Goal: Contribute content: Contribute content

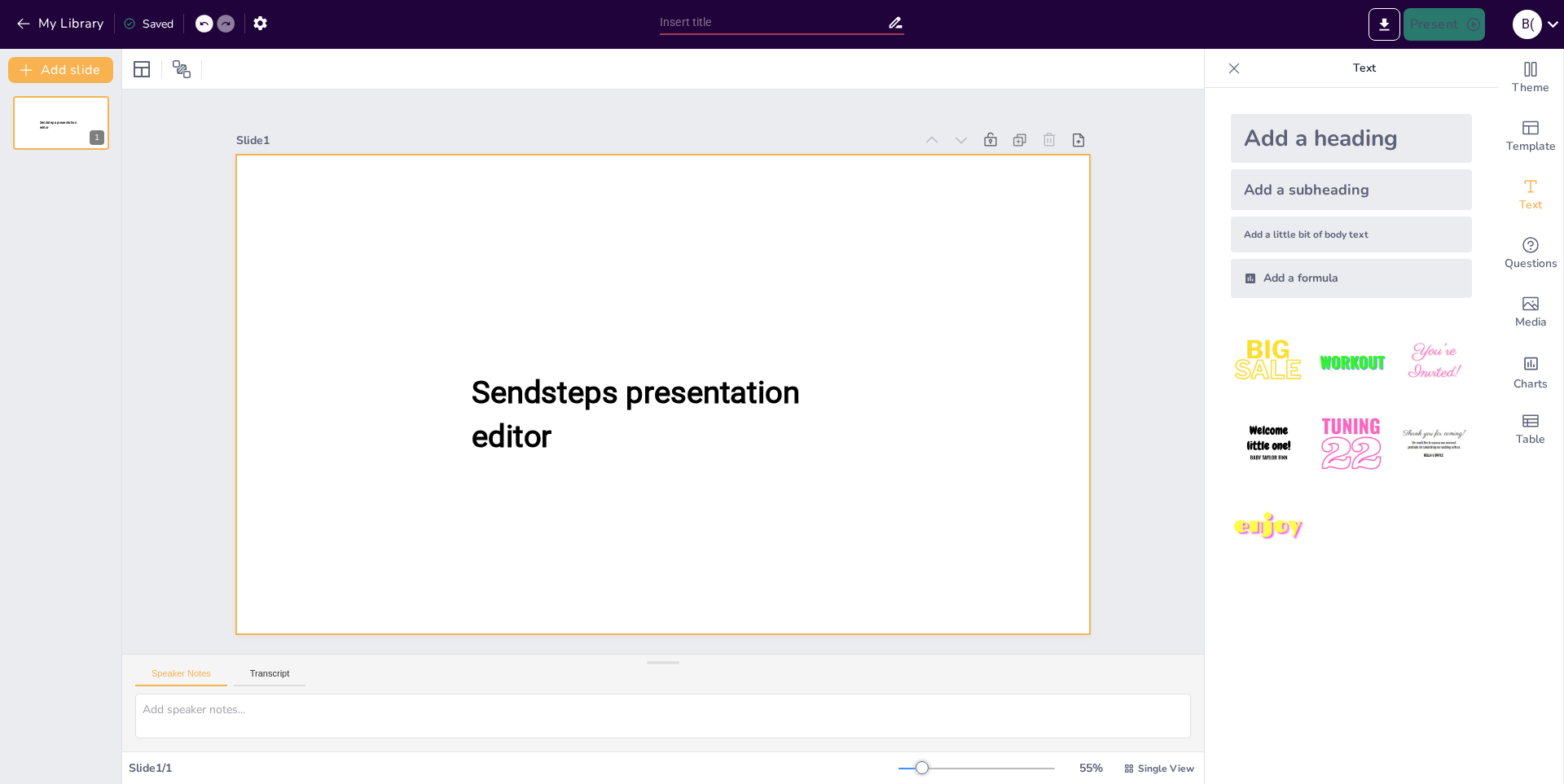
type input "Анализ функциональных возможностей BI-системы [PERSON_NAME]"
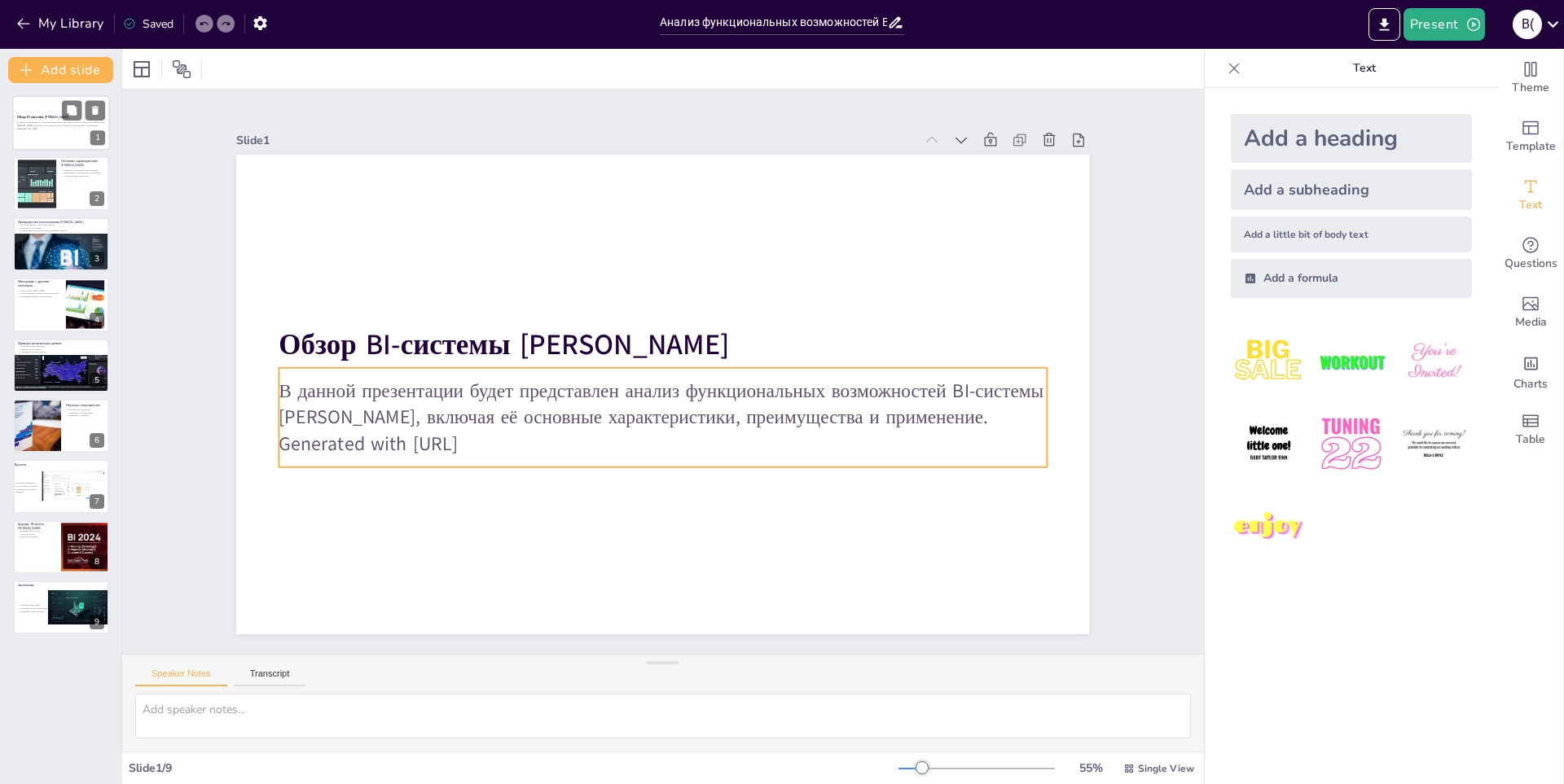
click at [60, 130] on div "В данной презентации будет представлен анализ функциональных возможностей BI-си…" at bounding box center [61, 125] width 88 height 12
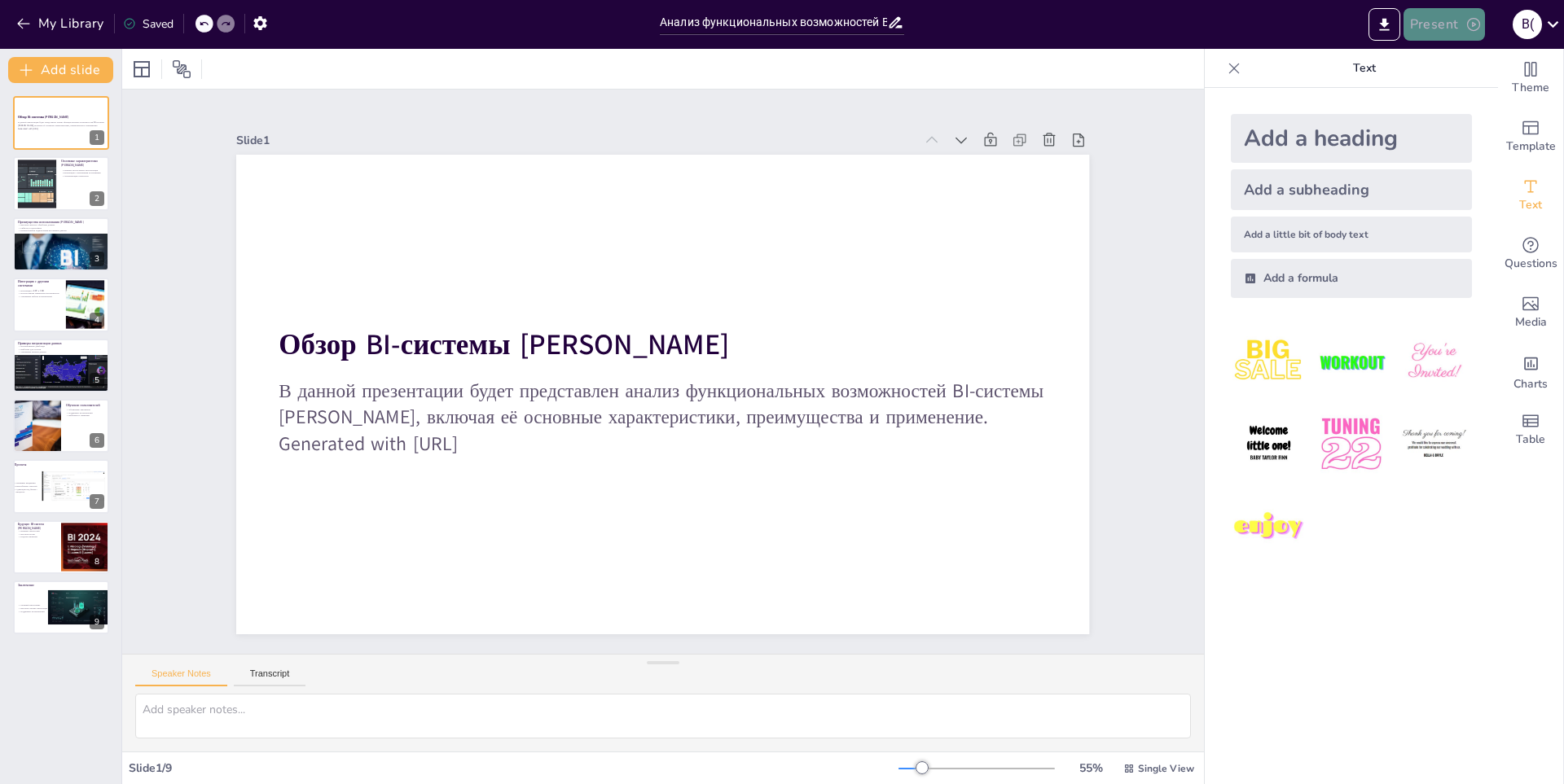
click at [1465, 23] on icon "button" at bounding box center [1474, 25] width 17 height 17
click at [1485, 60] on li "Preview presentation" at bounding box center [1469, 60] width 128 height 26
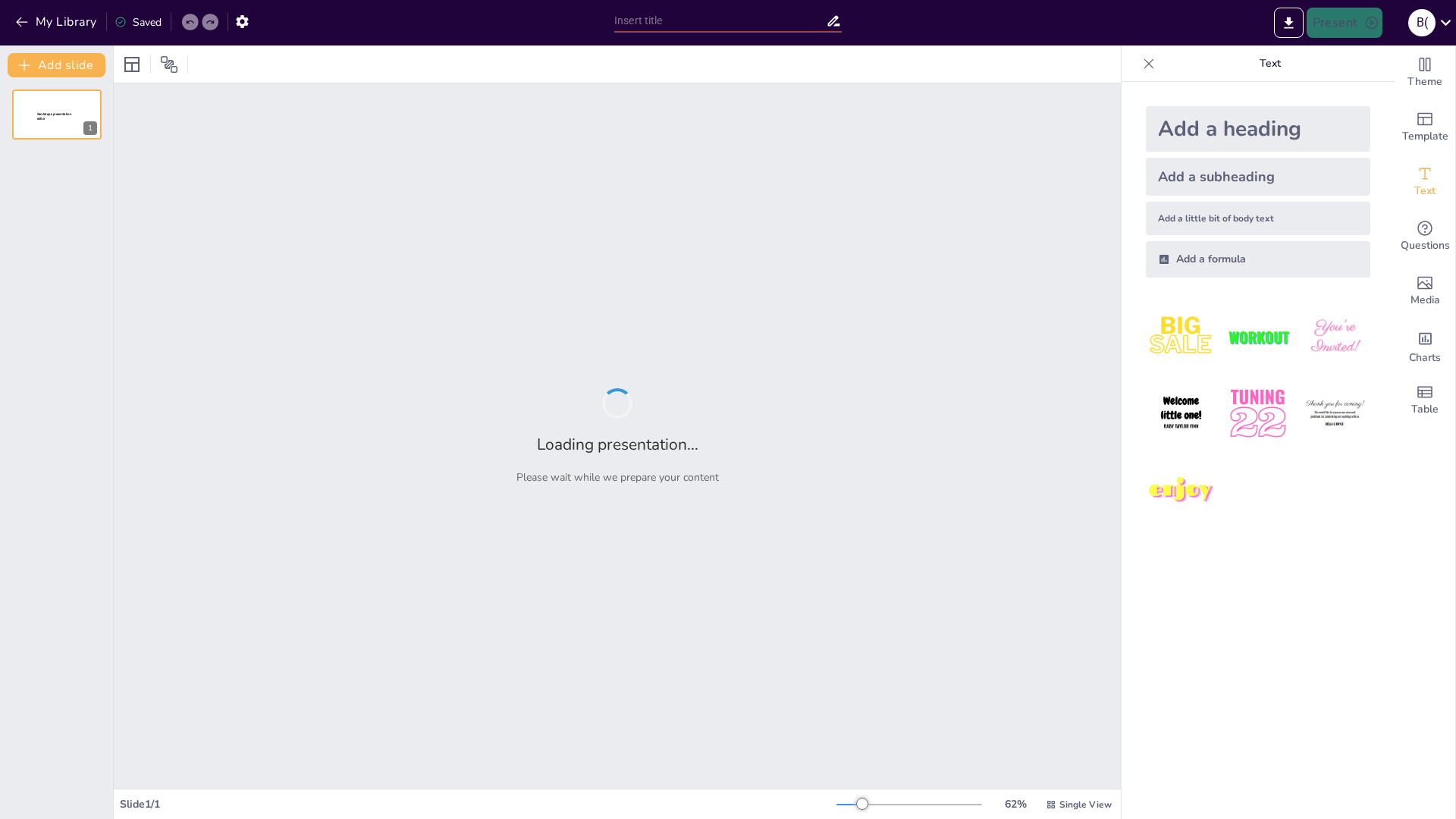
type input "Анализ функциональных возможностей BI-системы [PERSON_NAME]"
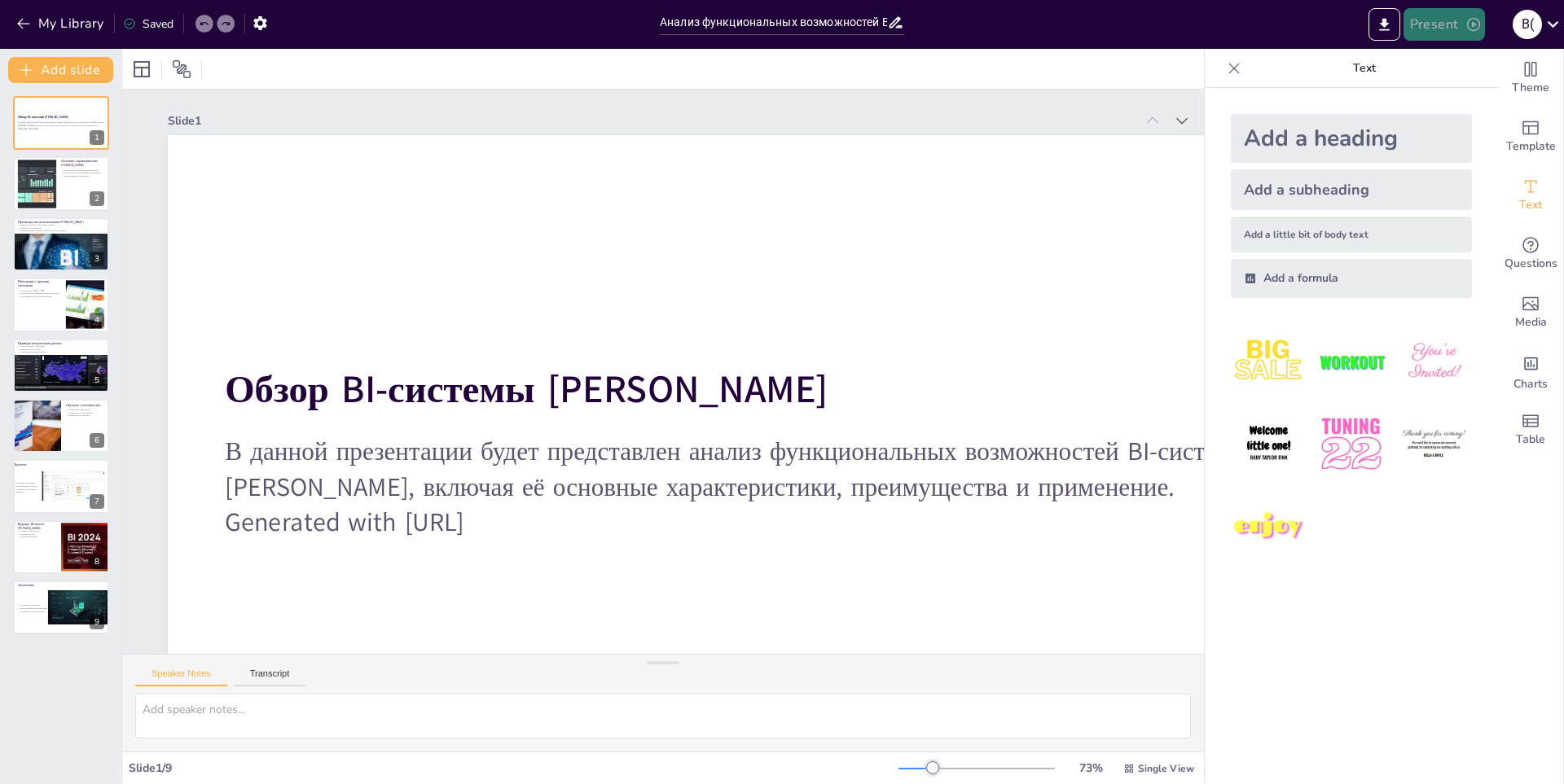
click at [1455, 23] on button "Present" at bounding box center [1445, 24] width 81 height 32
click at [1456, 101] on li "Play presentation" at bounding box center [1469, 99] width 128 height 26
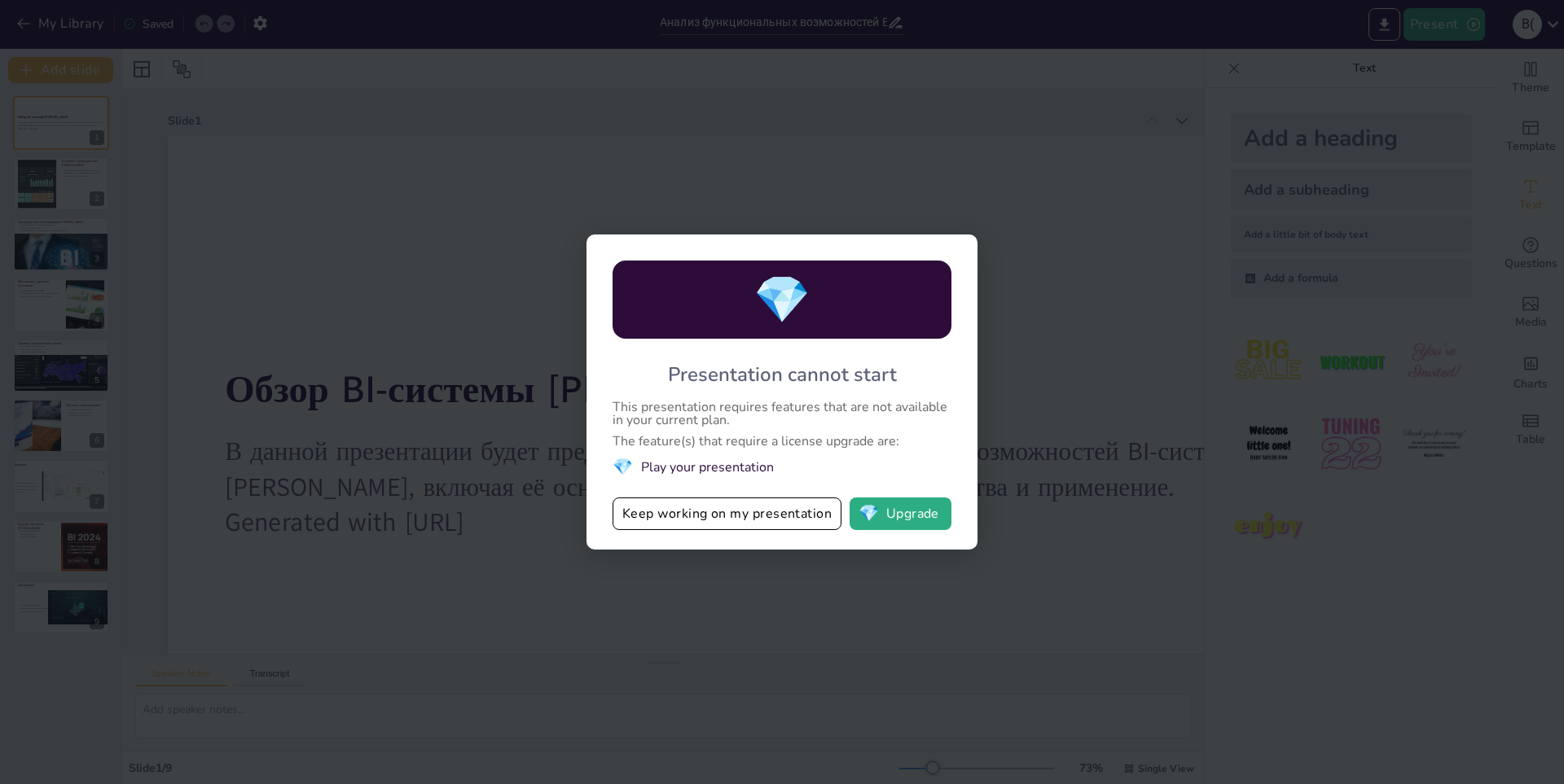
click at [1070, 253] on div "💎 Presentation cannot start This presentation requires features that are not av…" at bounding box center [782, 392] width 1564 height 784
click at [762, 519] on button "Keep working on my presentation" at bounding box center [727, 513] width 229 height 32
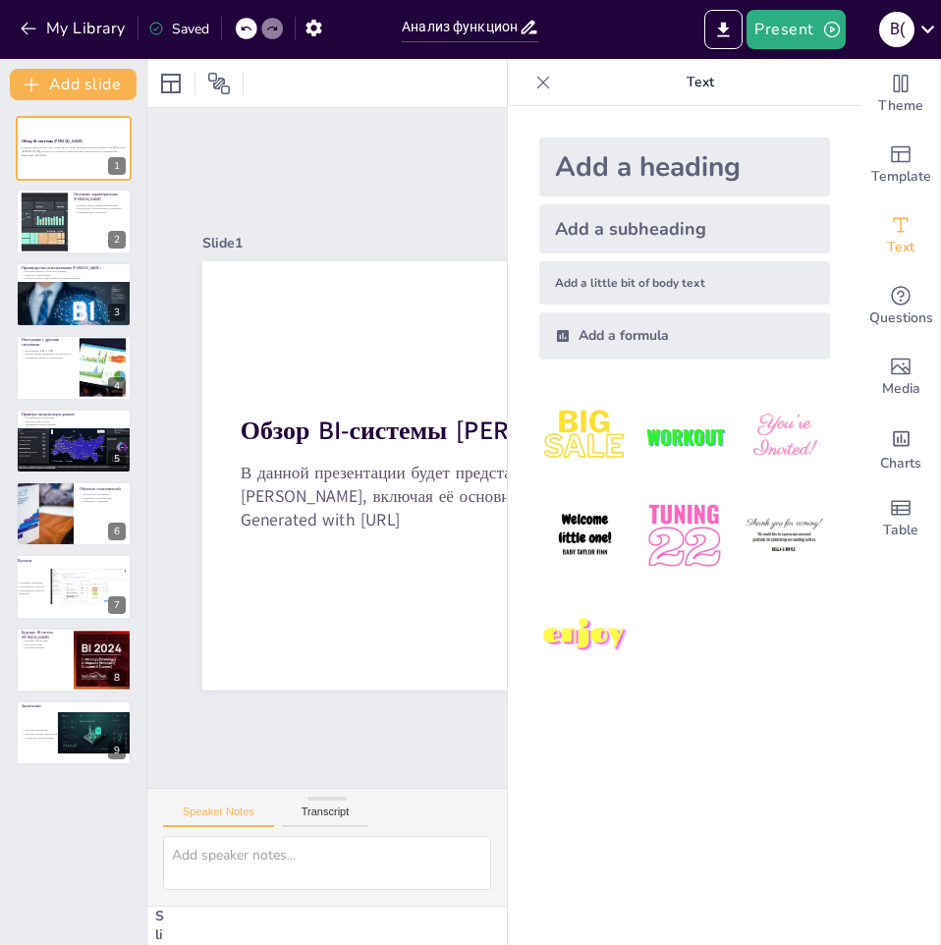
click at [533, 84] on icon at bounding box center [543, 83] width 20 height 20
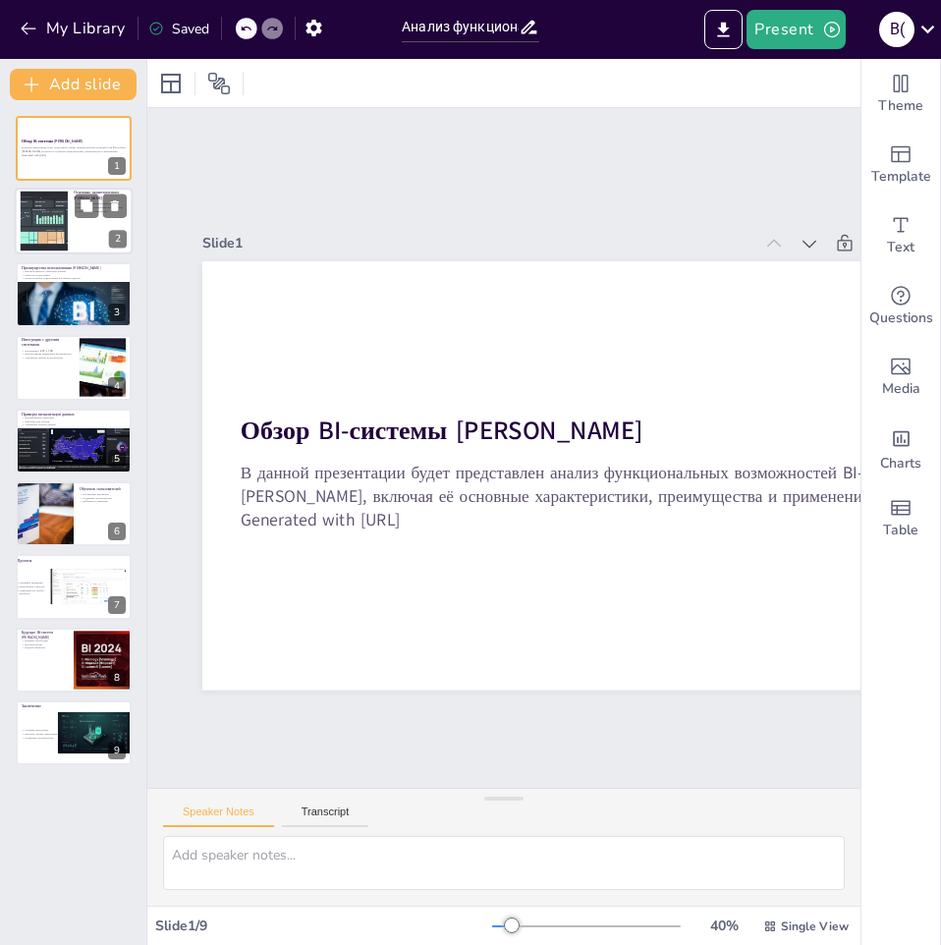
click at [113, 233] on div "2" at bounding box center [118, 240] width 18 height 18
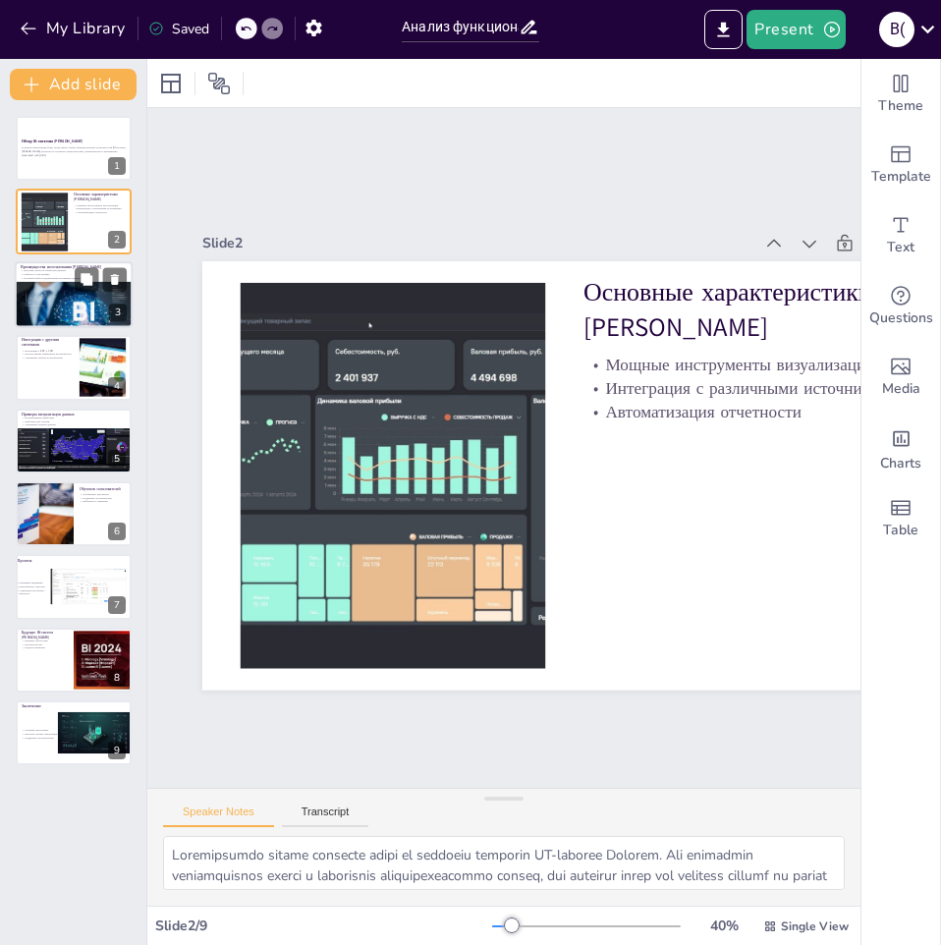
click at [55, 300] on div at bounding box center [74, 321] width 119 height 79
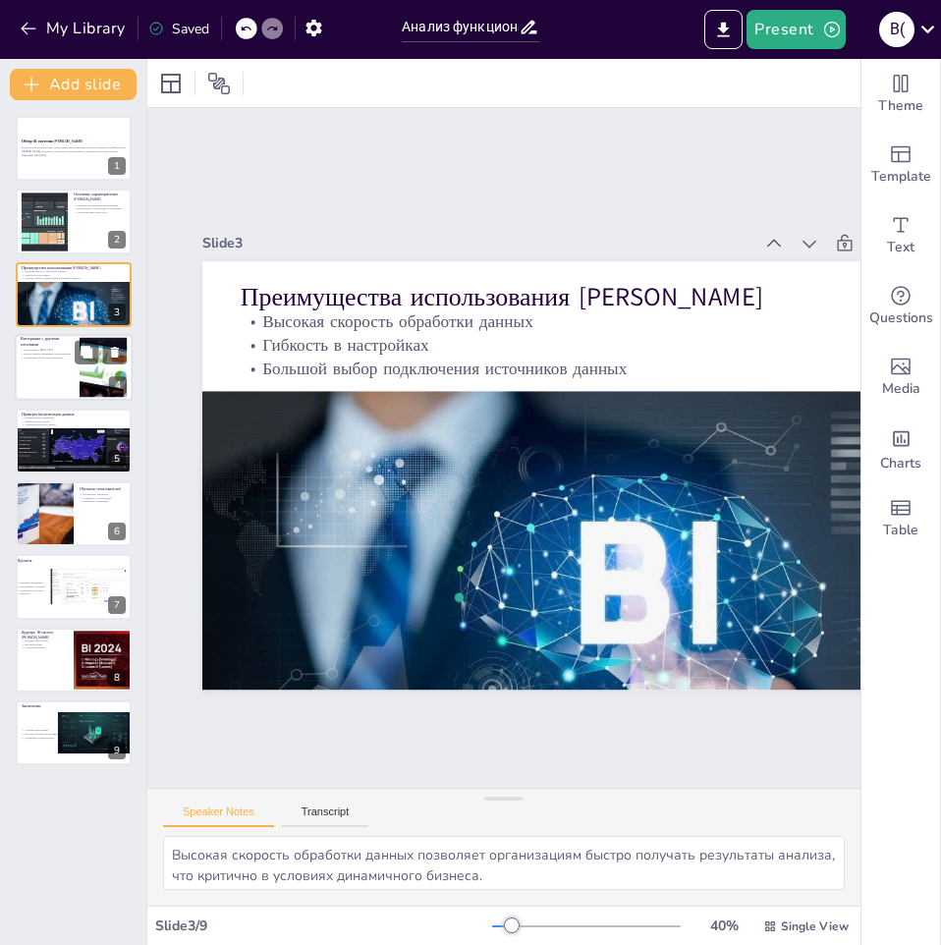
click at [69, 371] on div at bounding box center [74, 367] width 118 height 67
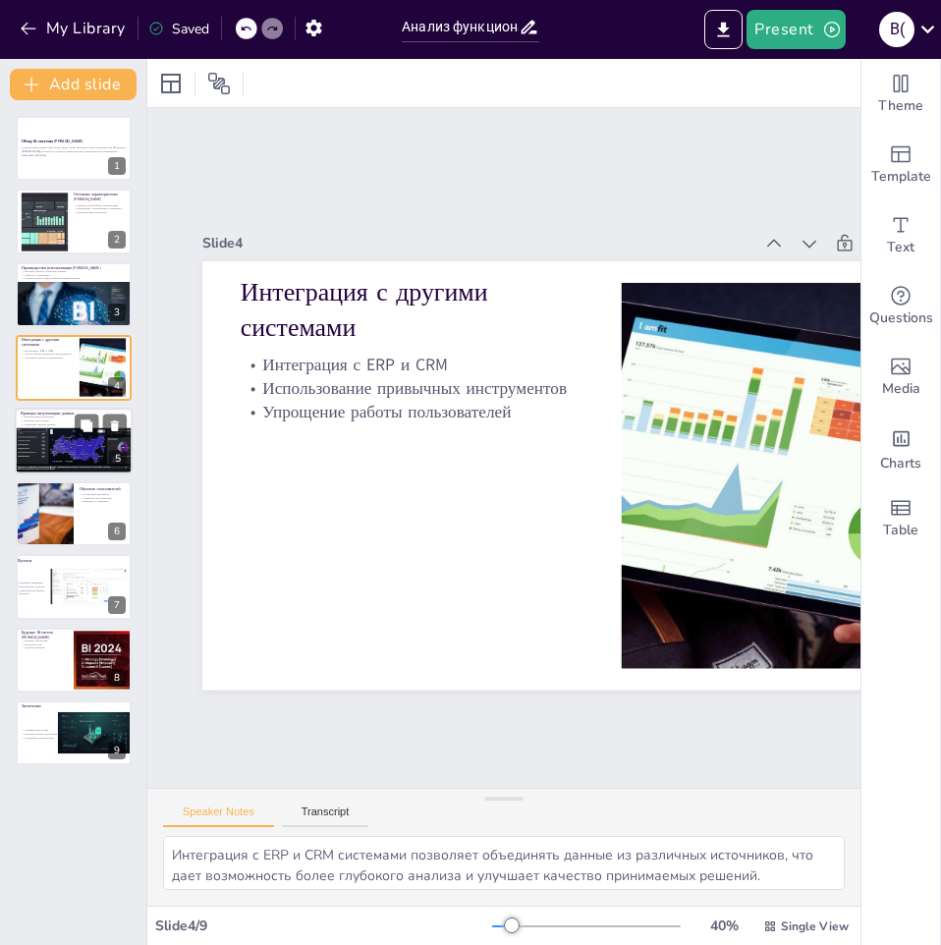
click at [70, 438] on div at bounding box center [76, 439] width 122 height 74
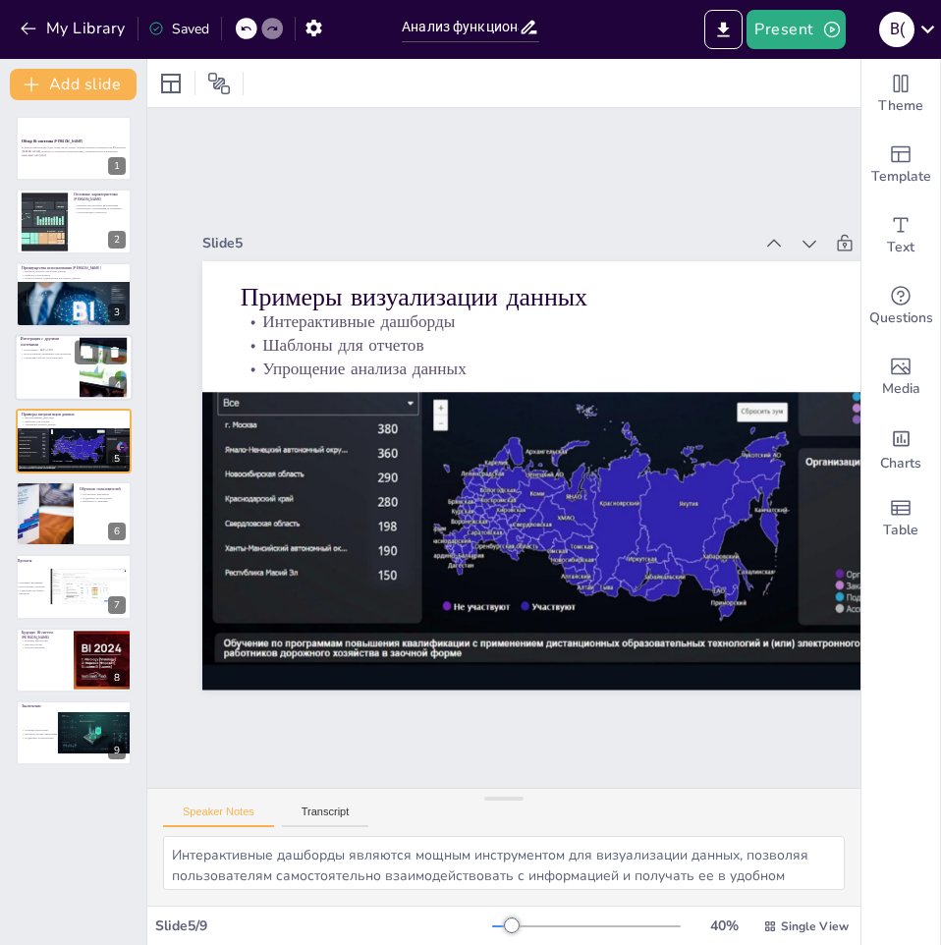
click at [75, 368] on div at bounding box center [74, 367] width 118 height 67
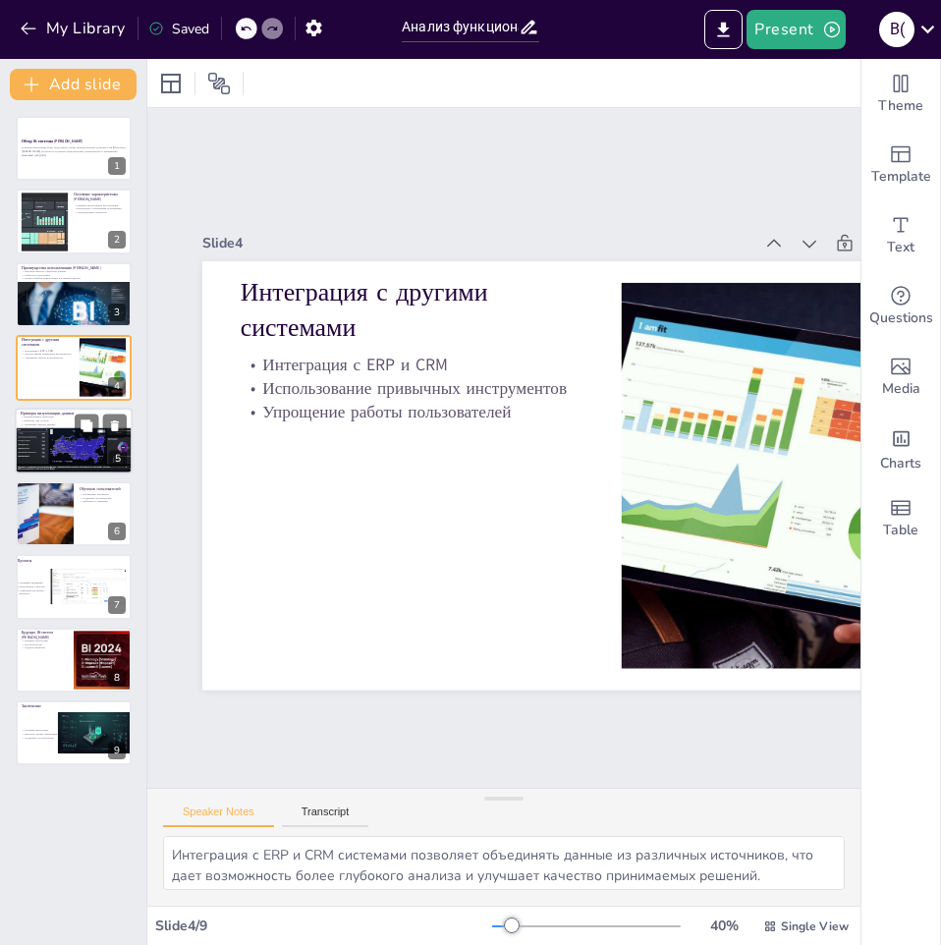
click at [81, 440] on div at bounding box center [76, 439] width 122 height 74
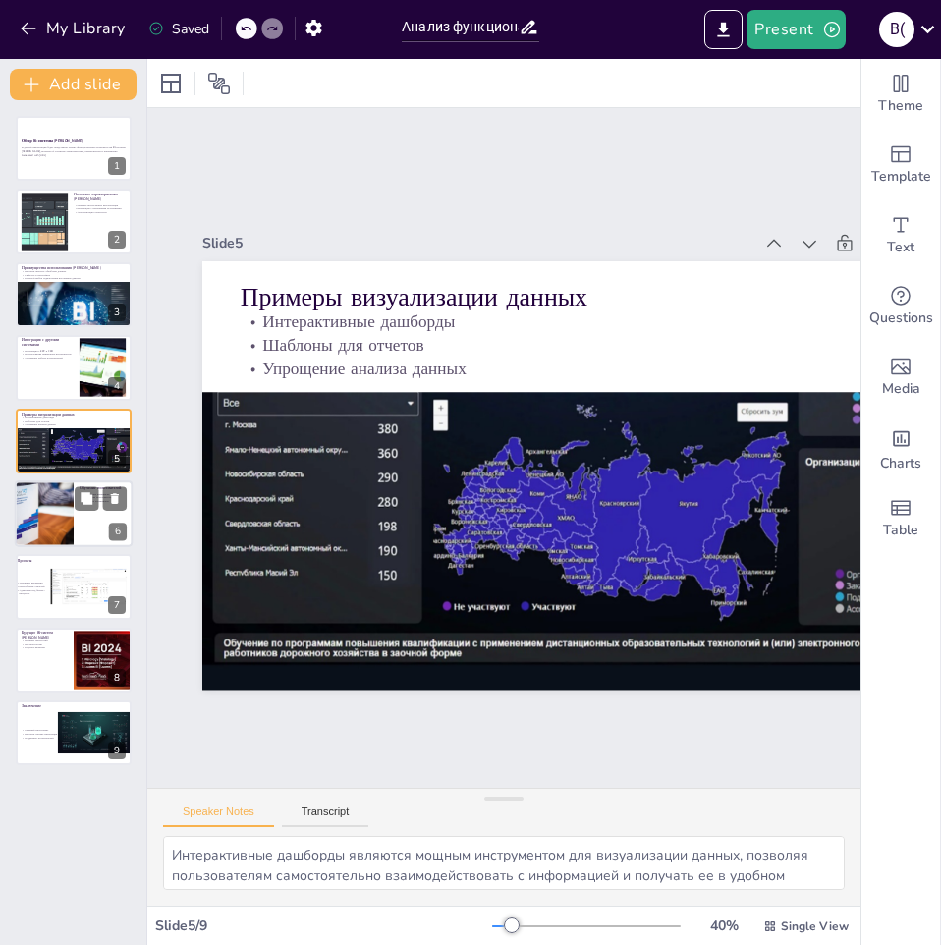
click at [59, 518] on div at bounding box center [44, 513] width 100 height 67
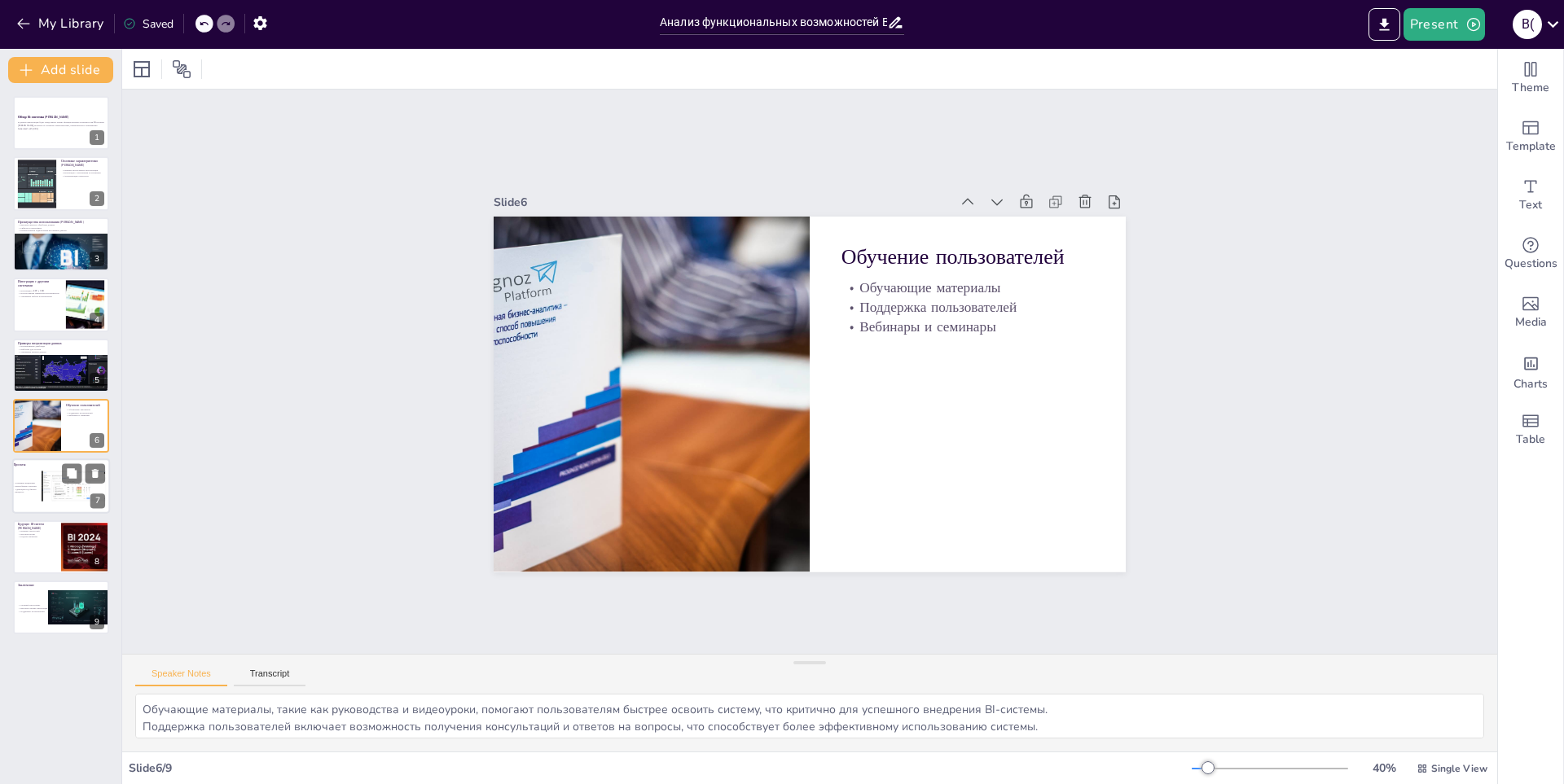
click at [75, 493] on div at bounding box center [74, 486] width 65 height 31
type textarea "Успешные внедрения в крупных организациях подтверждают эффективность системы и …"
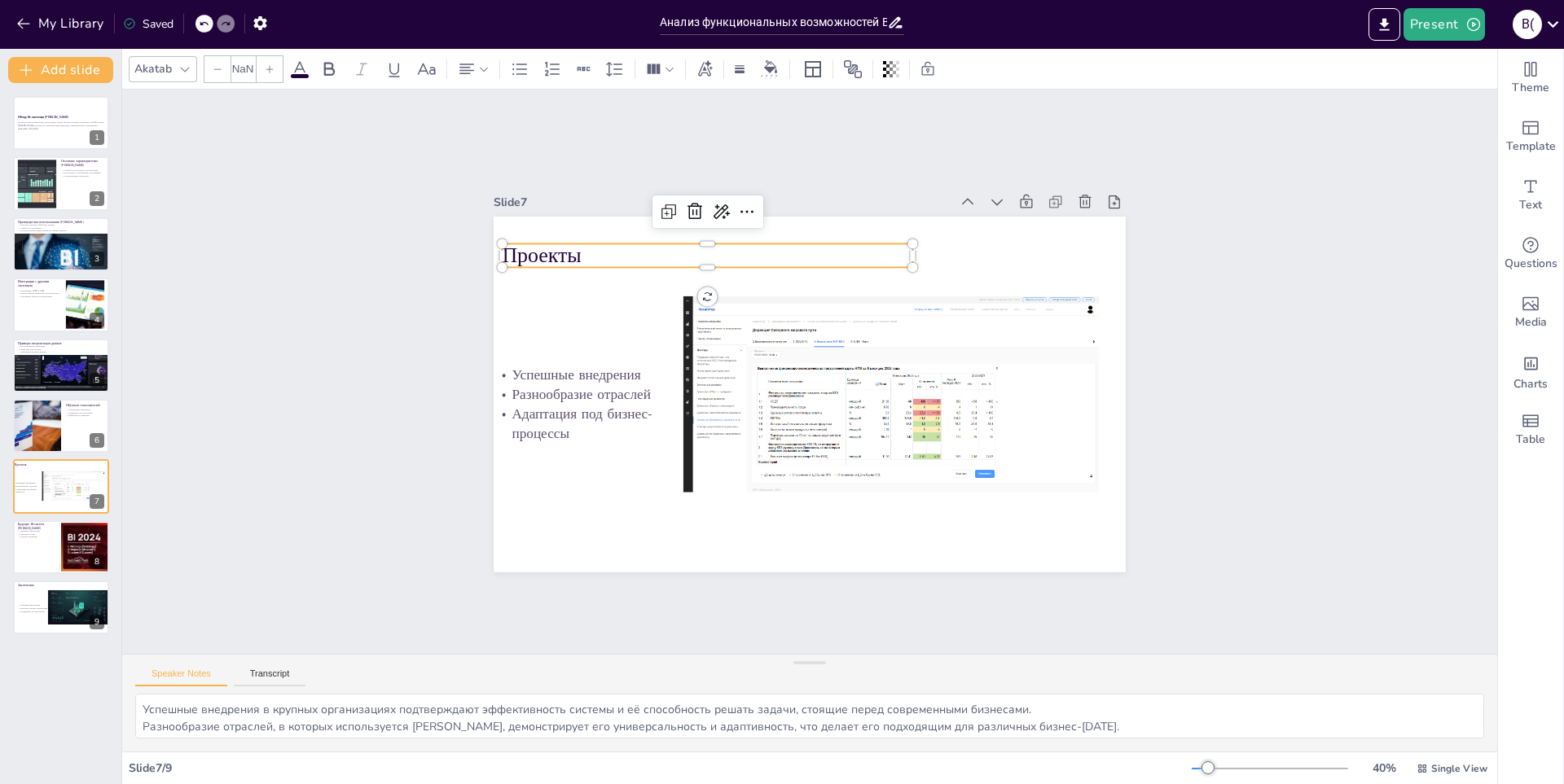
type input "48"
click at [545, 249] on p "Проекты" at bounding box center [707, 255] width 410 height 29
click at [93, 541] on button at bounding box center [95, 535] width 20 height 20
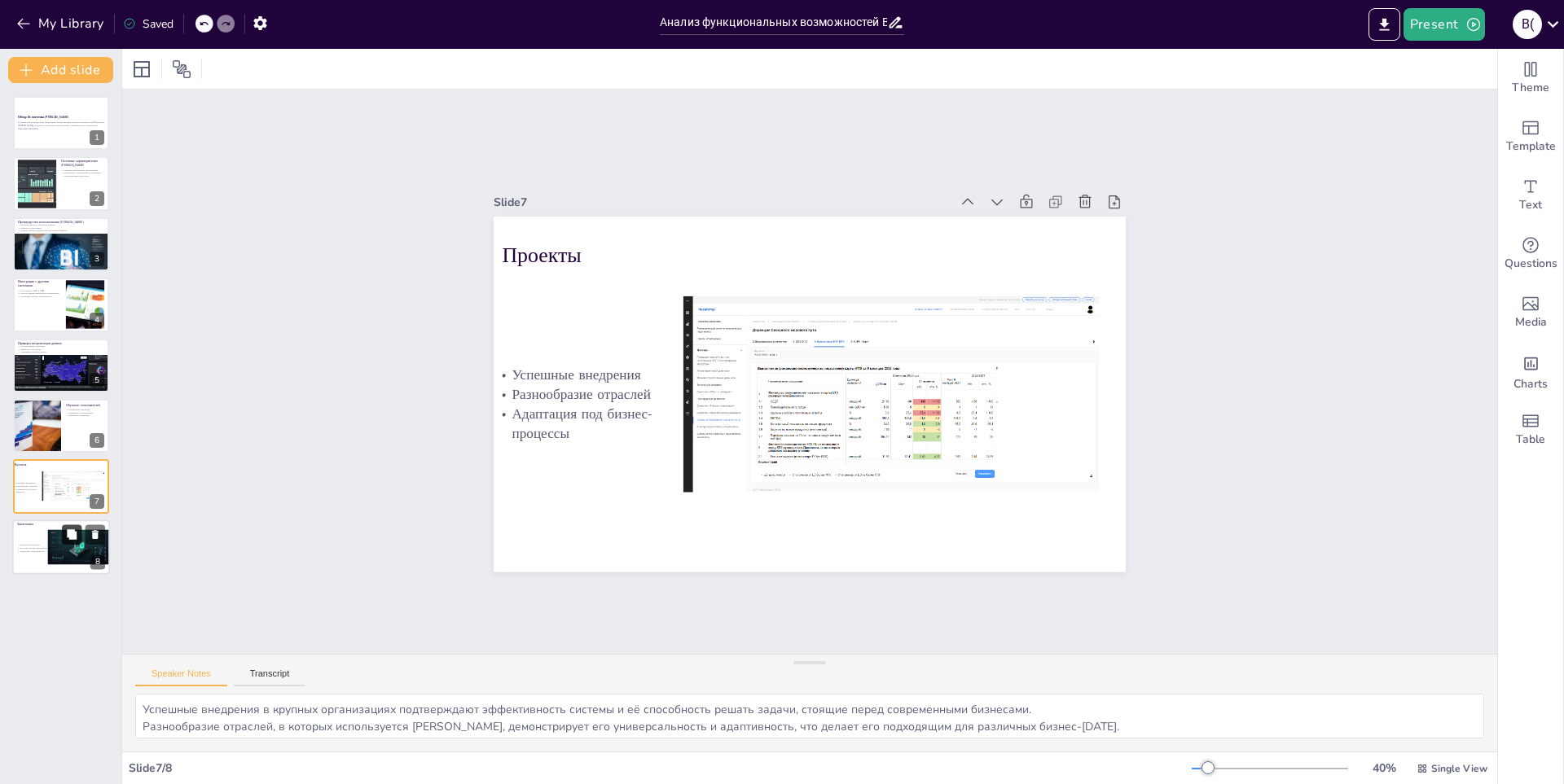
click at [70, 533] on icon at bounding box center [72, 535] width 10 height 10
type textarea "[PERSON_NAME] как мощный инструмент для анализа данных подчеркивает его значимо…"
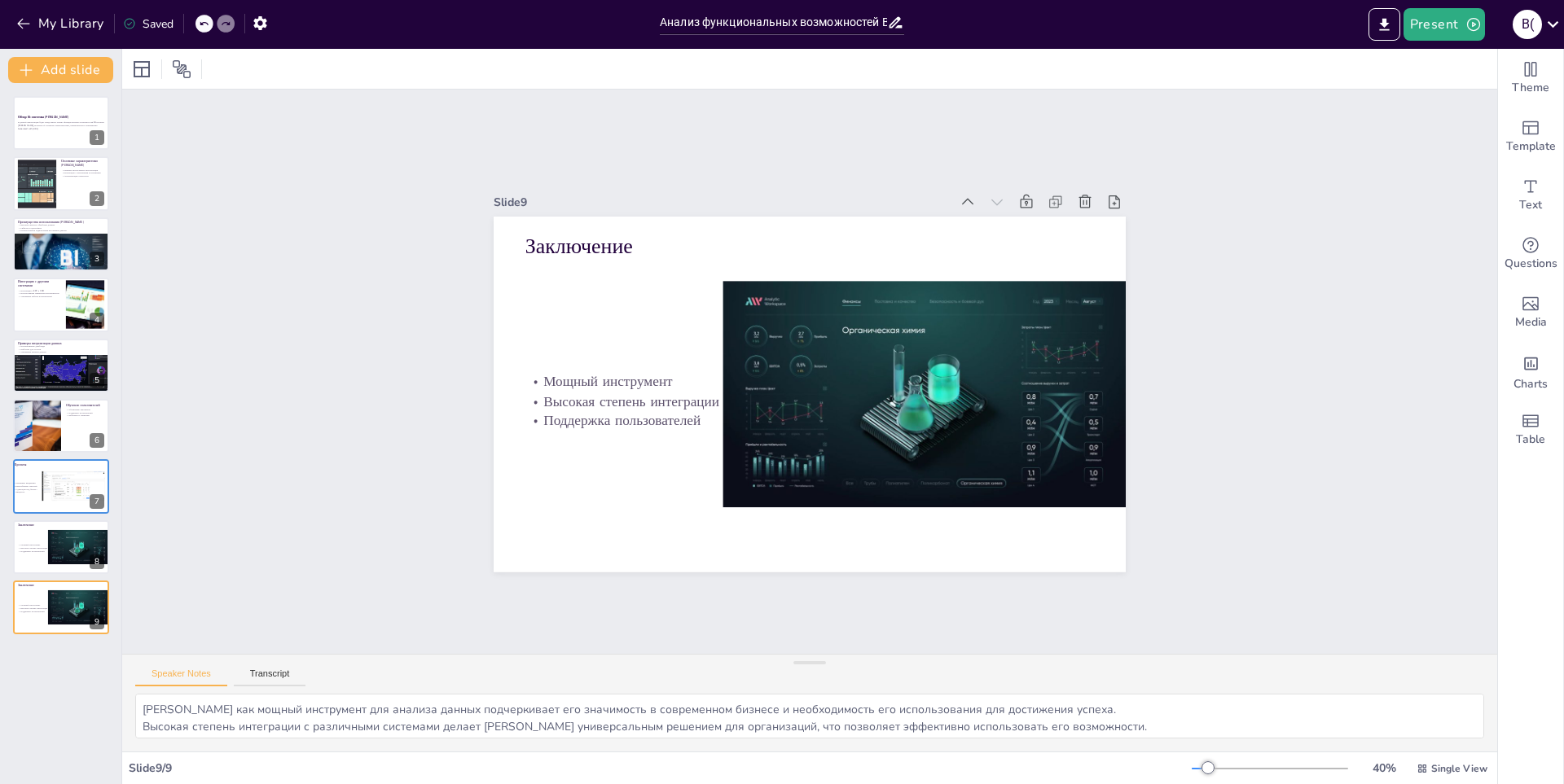
click at [236, 583] on div "Slide 1 Обзор BI-системы [PERSON_NAME] В данной презентации будет представлен а…" at bounding box center [809, 371] width 1375 height 564
